Goal: Learn about a topic

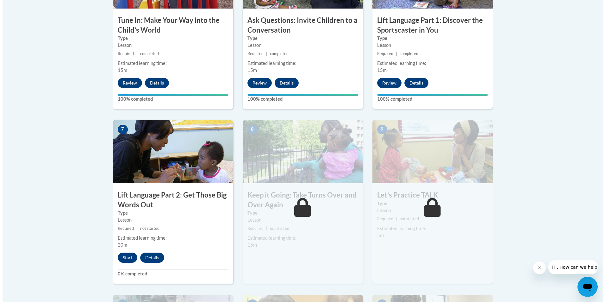
scroll to position [443, 0]
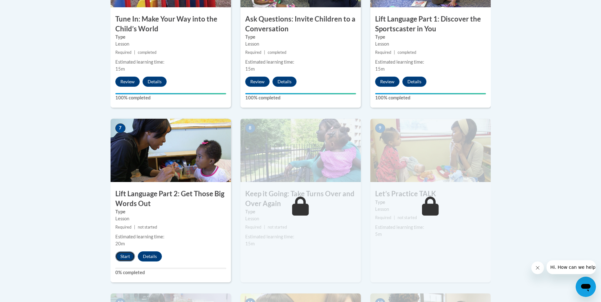
click at [125, 256] on button "Start" at bounding box center [125, 256] width 20 height 10
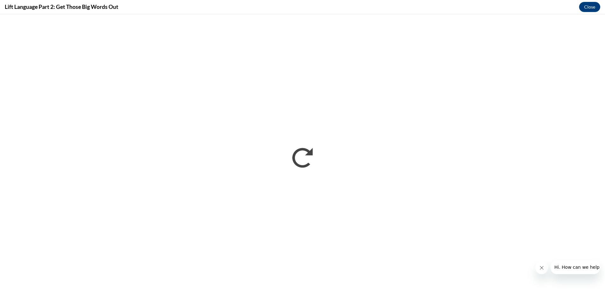
scroll to position [0, 0]
